Goal: Task Accomplishment & Management: Use online tool/utility

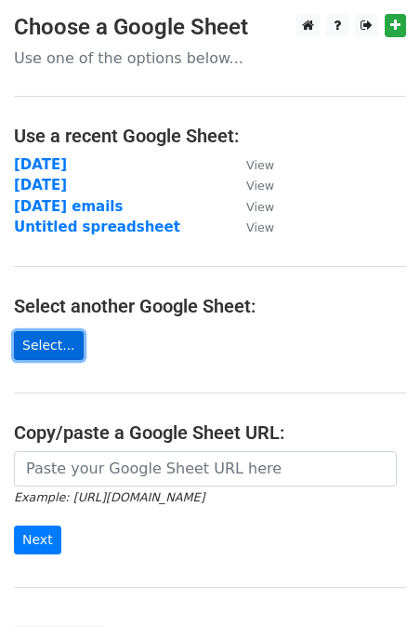
click at [55, 350] on link "Select..." at bounding box center [49, 345] width 70 height 29
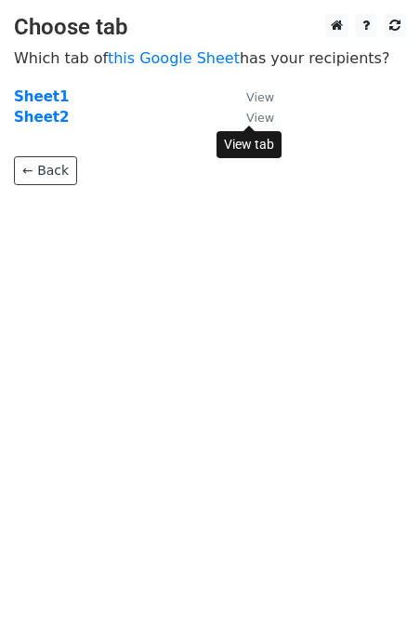
click at [257, 116] on small "View" at bounding box center [260, 118] width 28 height 14
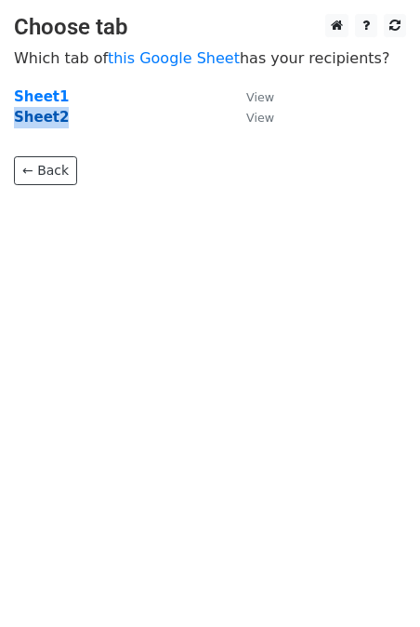
click at [162, 73] on main "Choose tab Which tab of this Google Sheet has your recipients? Sheet1 View Shee…" at bounding box center [210, 99] width 420 height 171
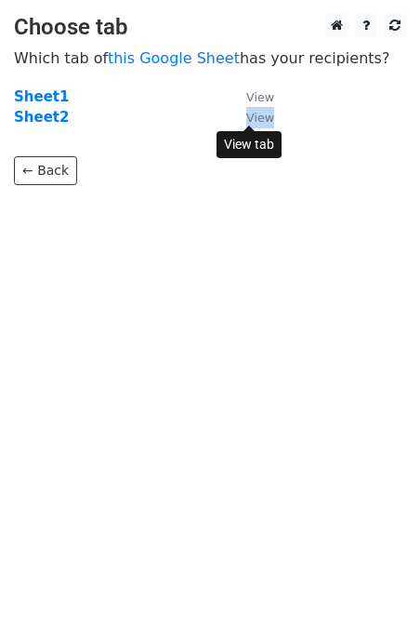
click at [179, 112] on tr "Sheet2 View" at bounding box center [144, 117] width 260 height 21
click at [33, 99] on strong "Sheet1" at bounding box center [41, 96] width 55 height 17
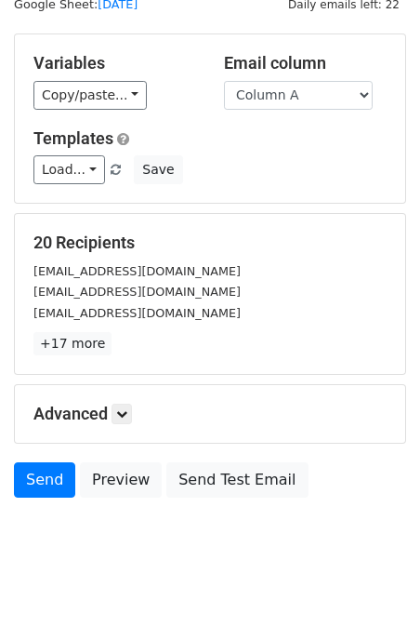
scroll to position [93, 0]
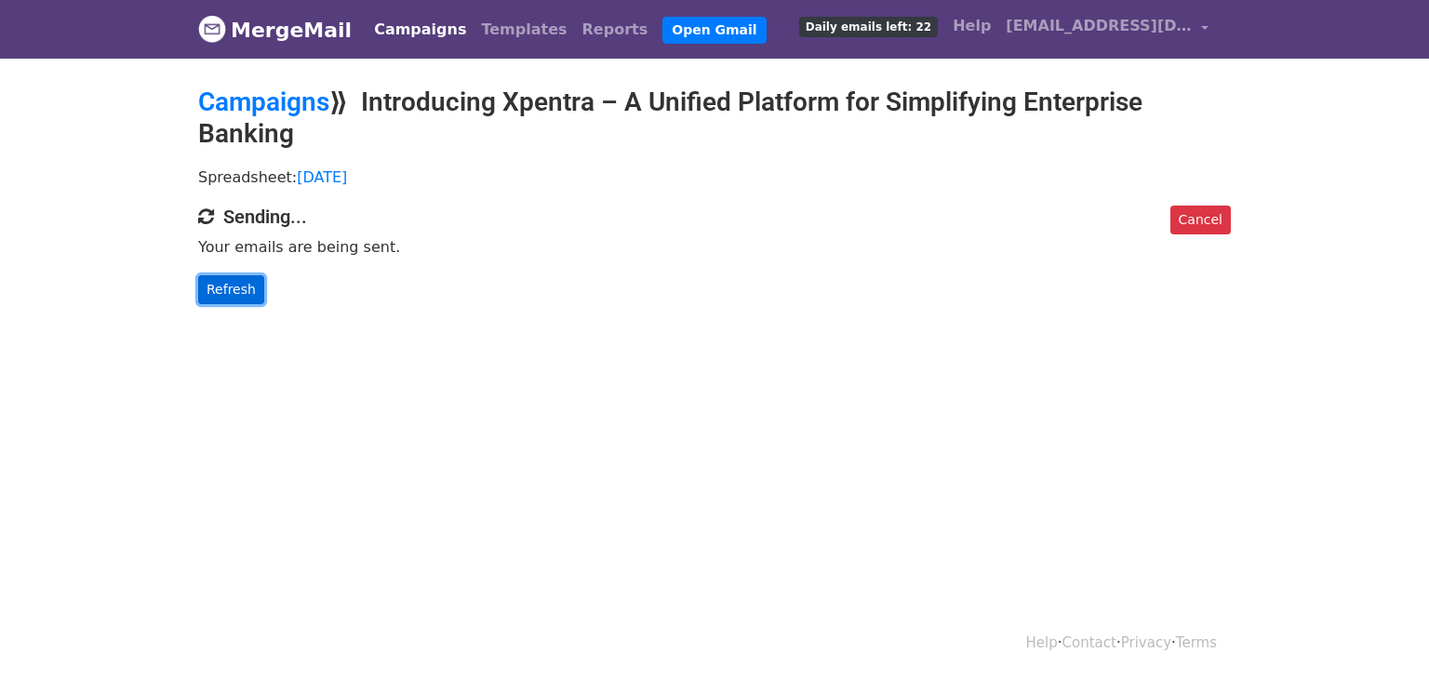
click at [234, 289] on link "Refresh" at bounding box center [231, 289] width 66 height 29
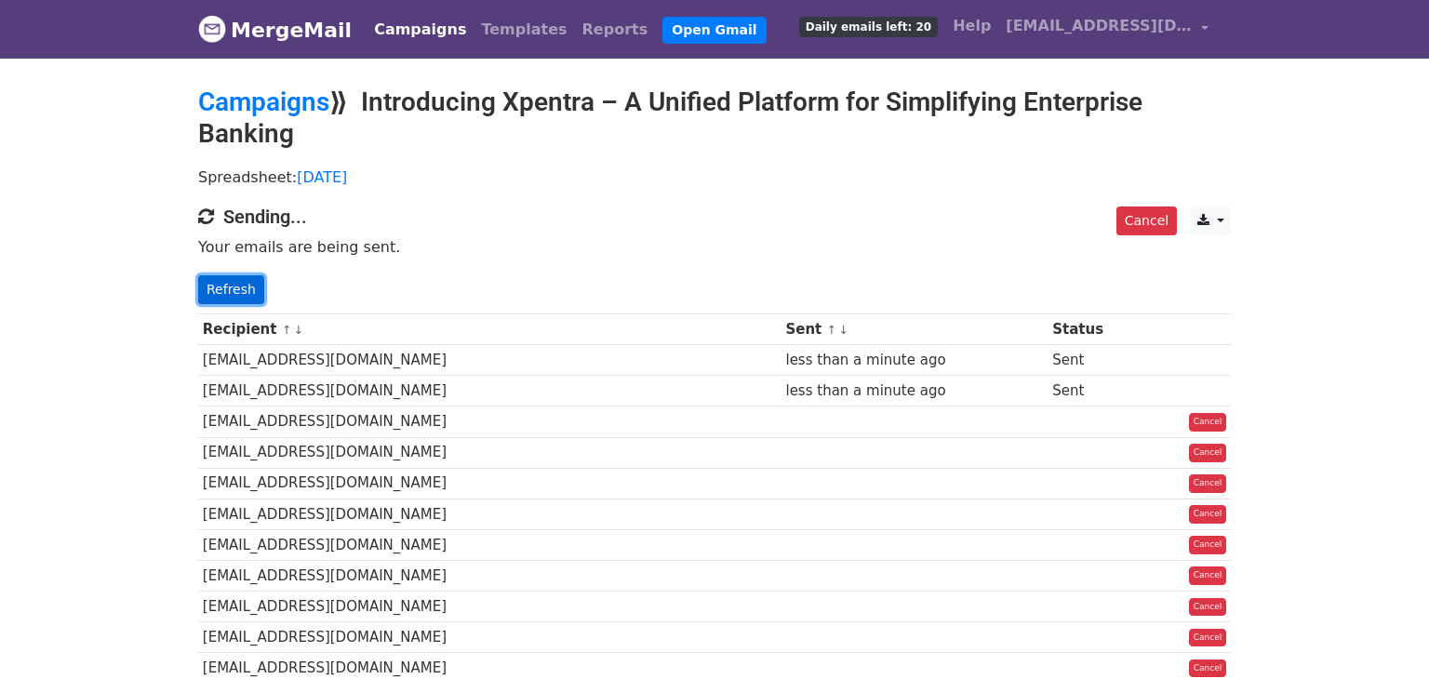
click at [220, 289] on link "Refresh" at bounding box center [231, 289] width 66 height 29
